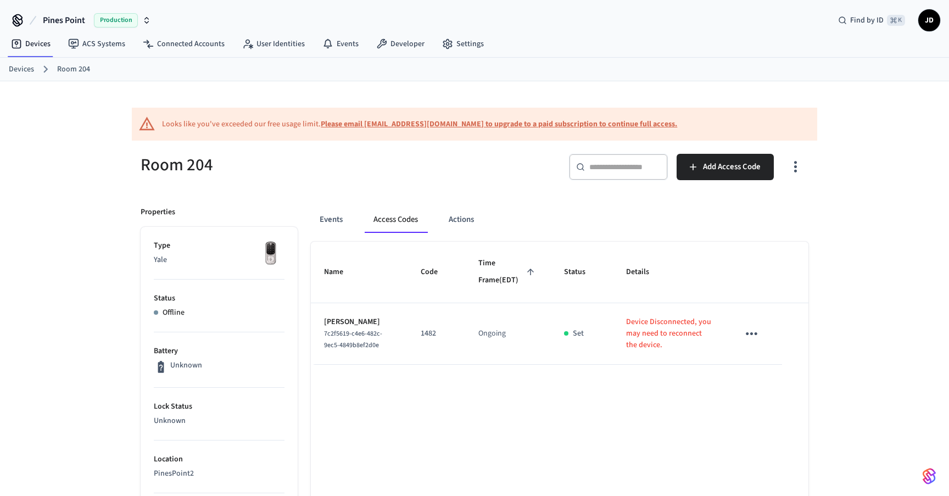
scroll to position [29, 0]
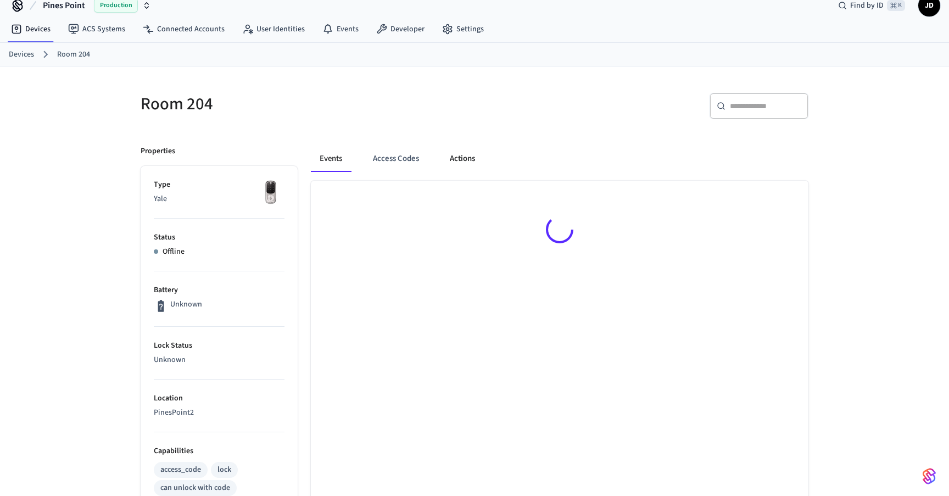
scroll to position [15, 0]
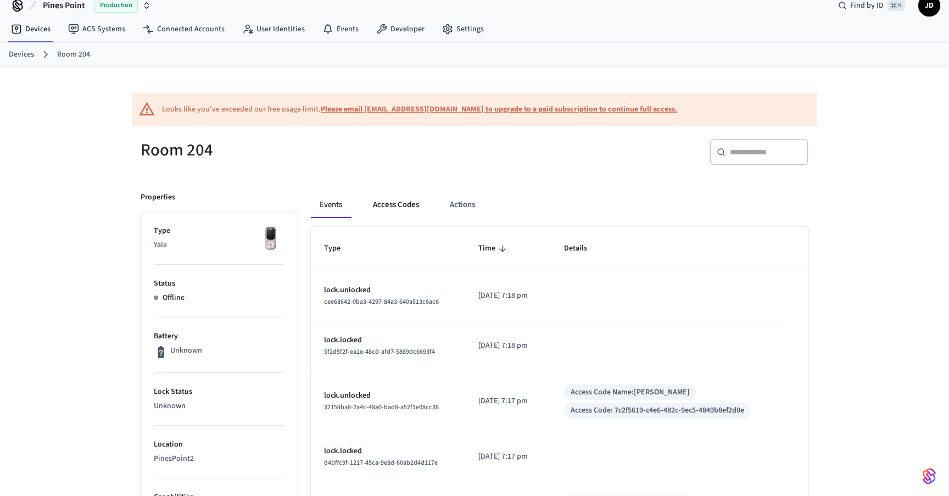
click at [401, 200] on button "Access Codes" at bounding box center [396, 205] width 64 height 26
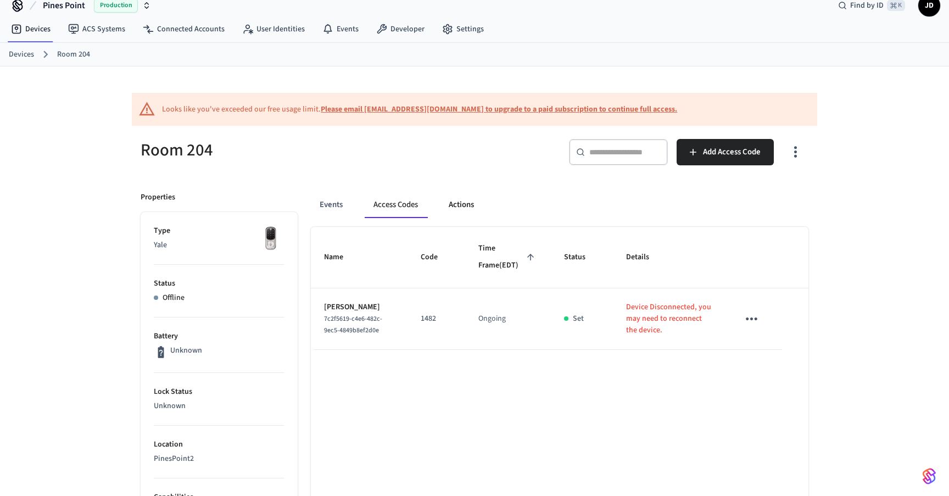
click at [456, 204] on button "Actions" at bounding box center [461, 205] width 43 height 26
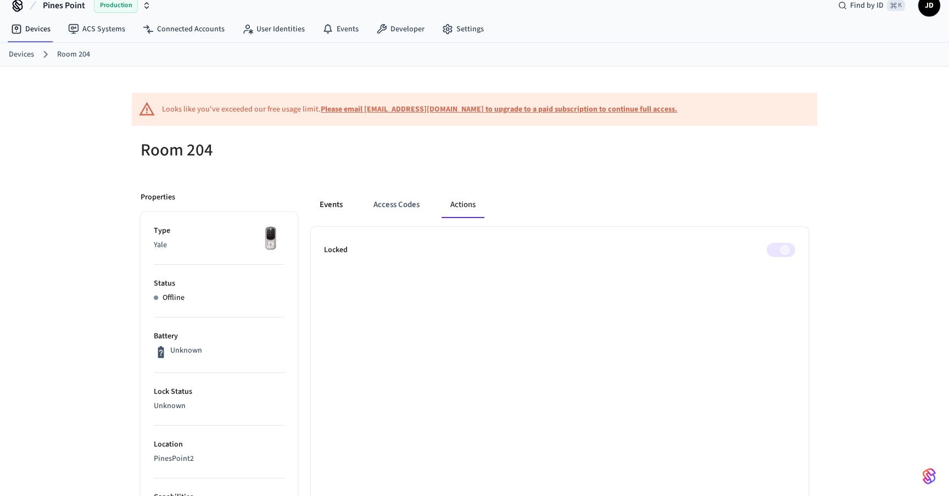
click at [330, 209] on button "Events" at bounding box center [331, 205] width 41 height 26
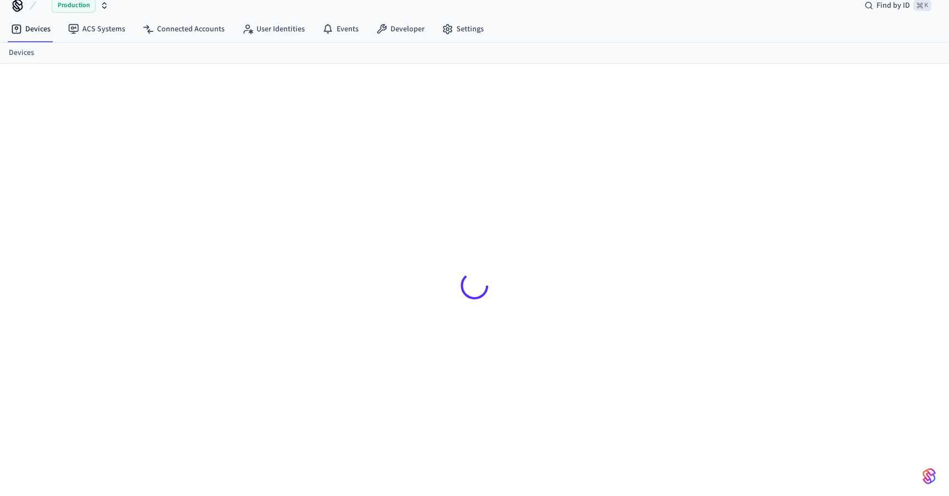
scroll to position [15, 0]
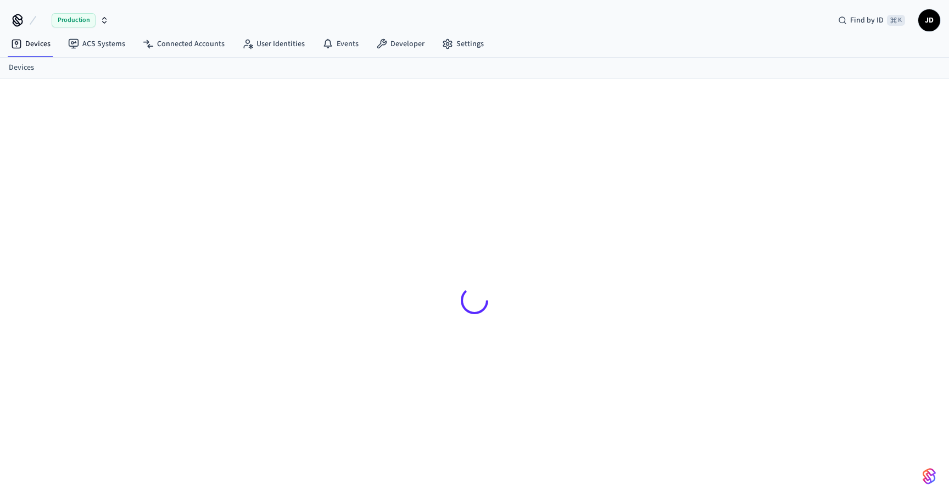
scroll to position [15, 0]
